Goal: Check status: Check status

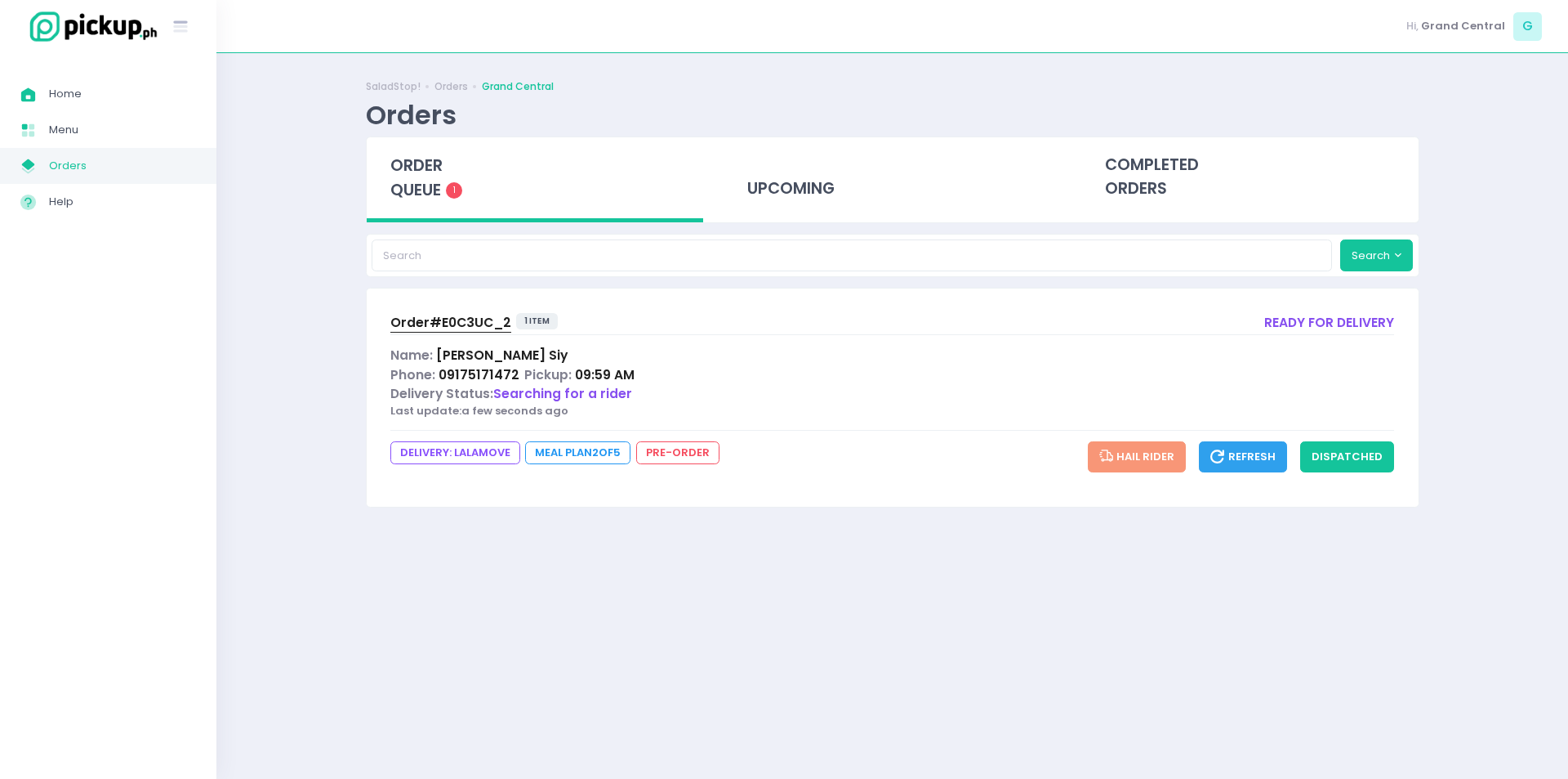
click at [66, 160] on span "Orders" at bounding box center [122, 166] width 147 height 21
click at [0, 148] on link "My Store Created with Sketch. Orders" at bounding box center [108, 166] width 216 height 36
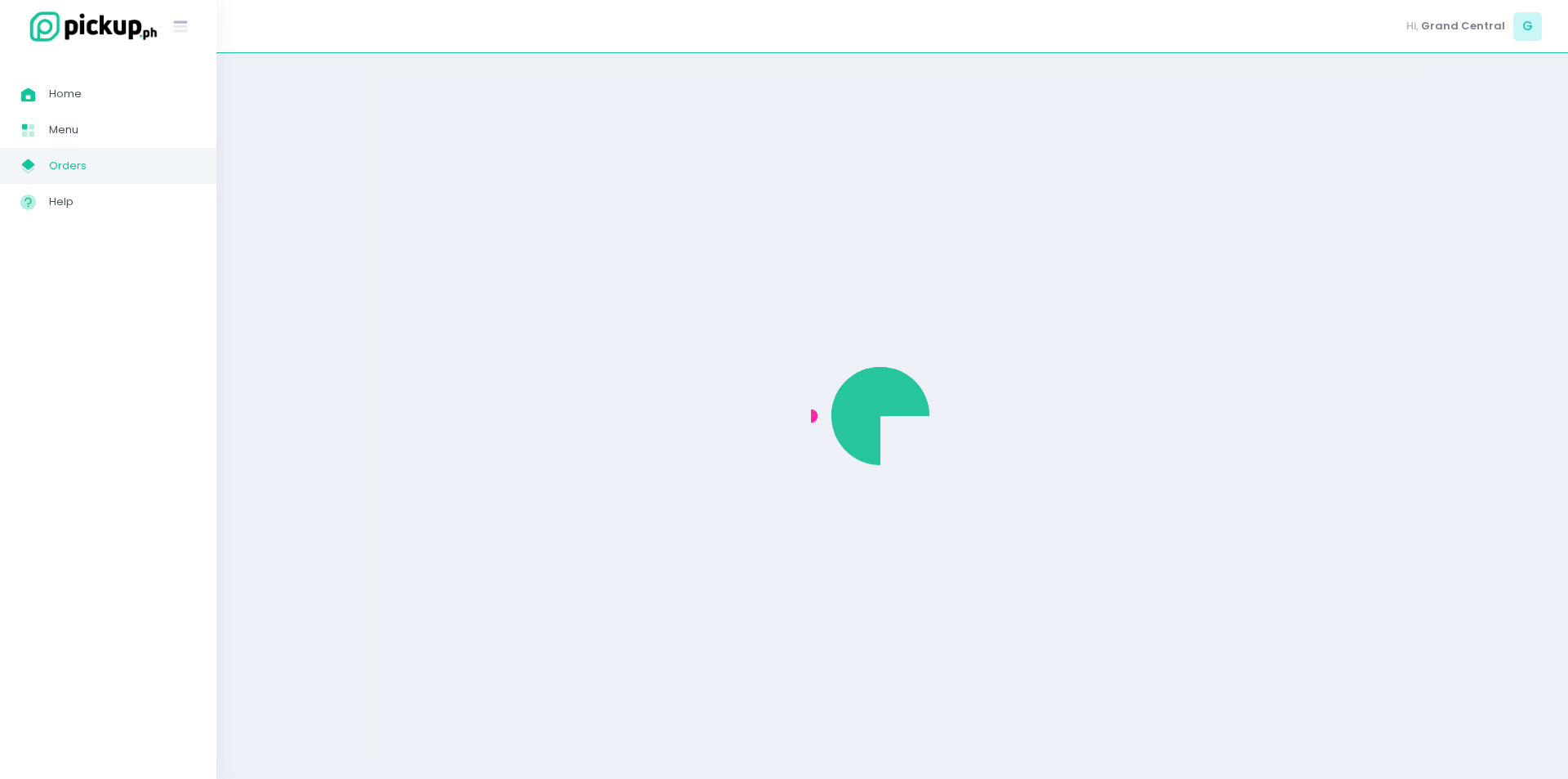
click at [0, 148] on link "My Store Created with Sketch. Orders" at bounding box center [108, 166] width 216 height 36
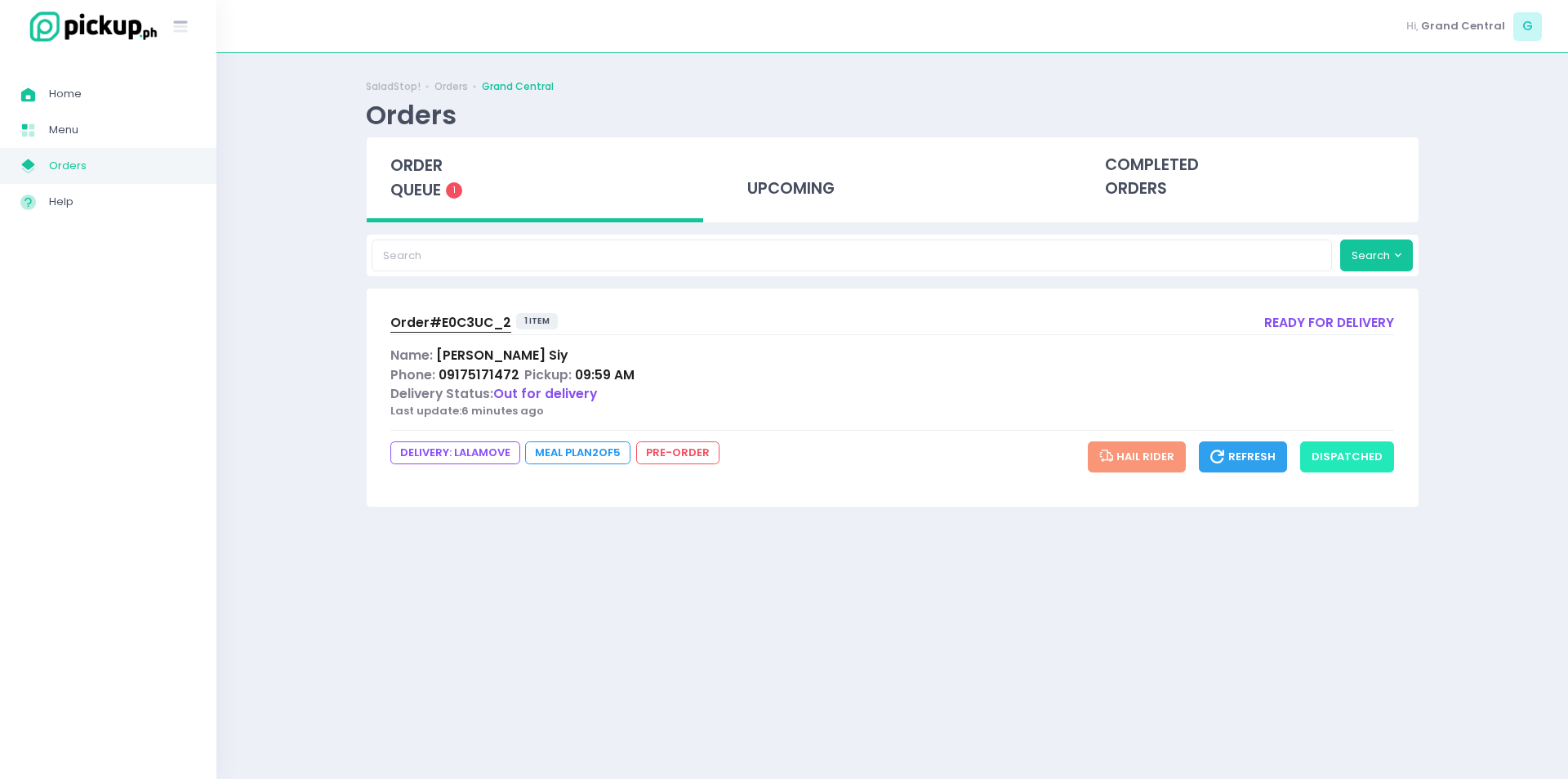
click at [1341, 458] on button "dispatched" at bounding box center [1346, 456] width 94 height 31
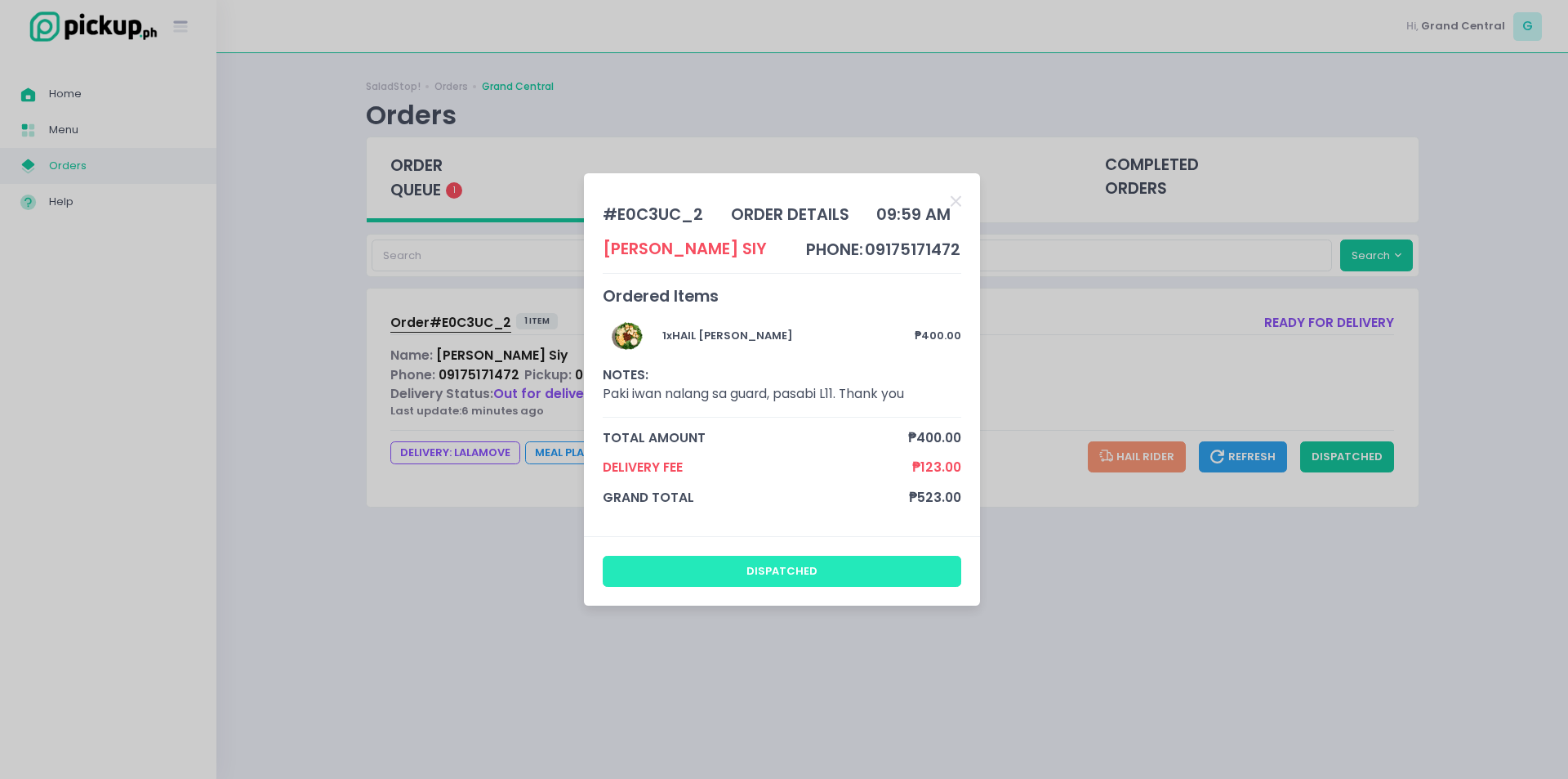
click at [801, 570] on button "dispatched" at bounding box center [782, 570] width 359 height 31
